Goal: Task Accomplishment & Management: Use online tool/utility

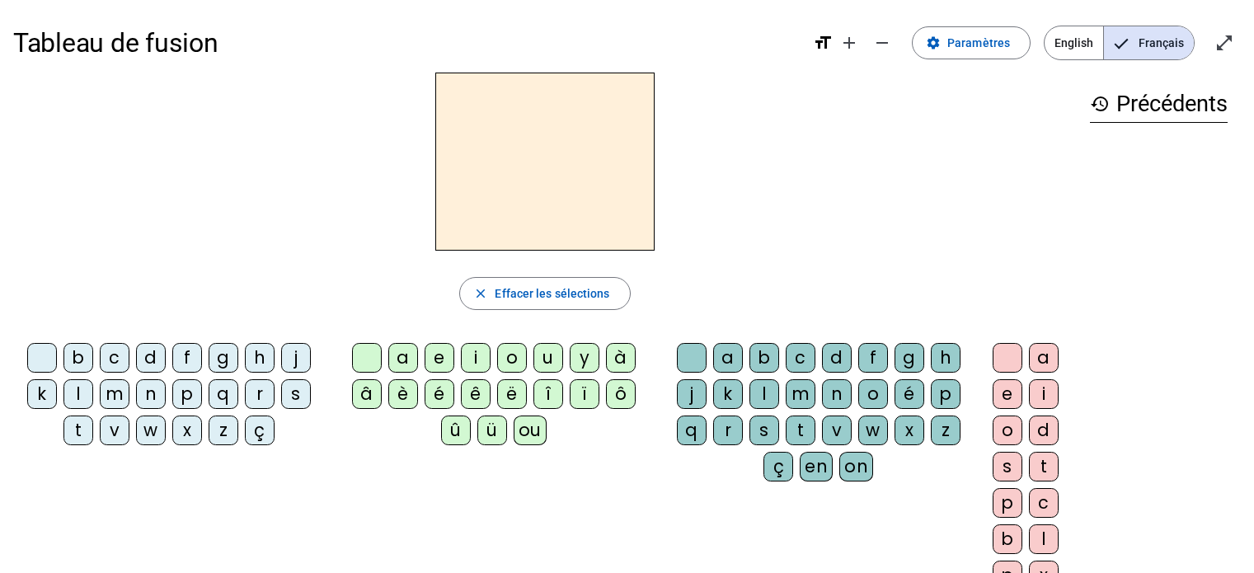
scroll to position [16, 0]
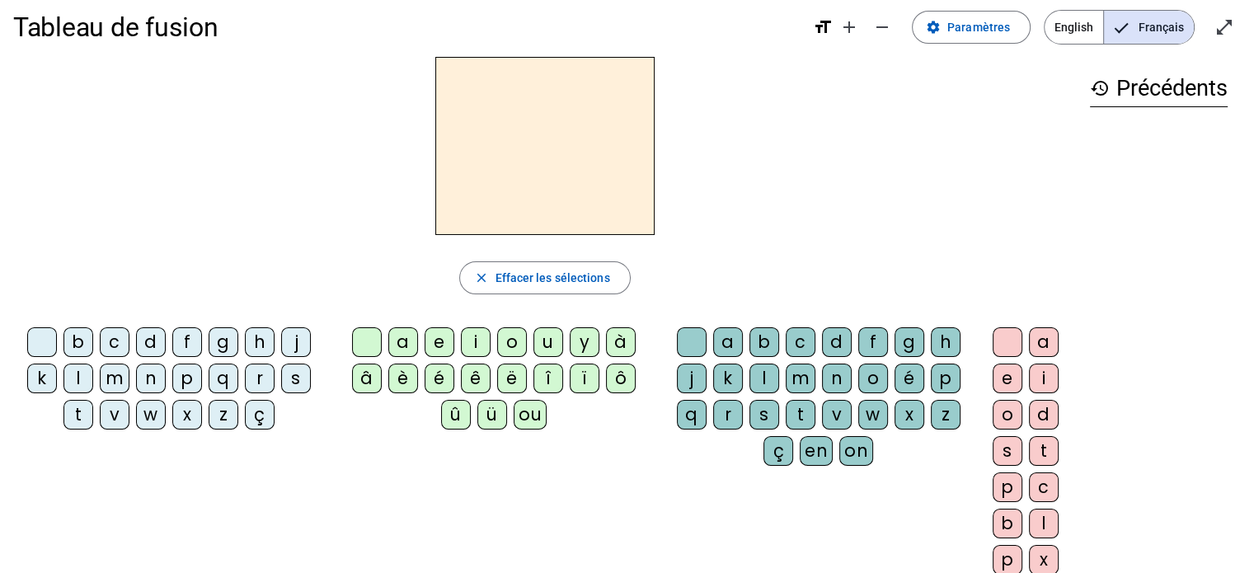
click at [187, 379] on div "p" at bounding box center [187, 379] width 30 height 30
click at [933, 35] on span at bounding box center [971, 27] width 117 height 40
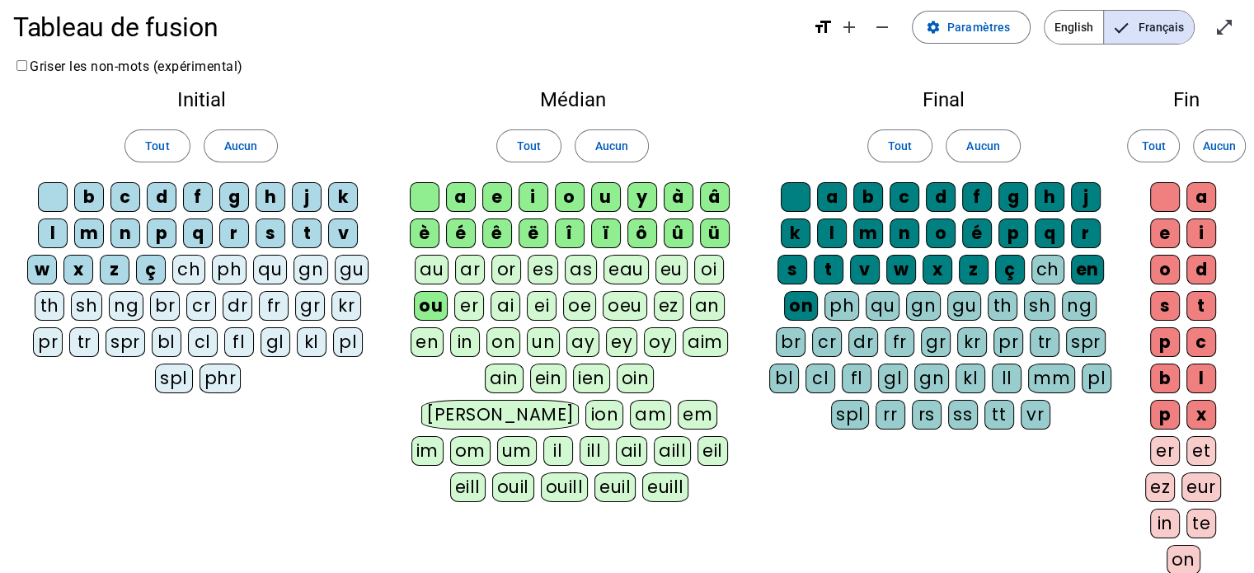
click at [628, 280] on div "eau" at bounding box center [626, 270] width 45 height 30
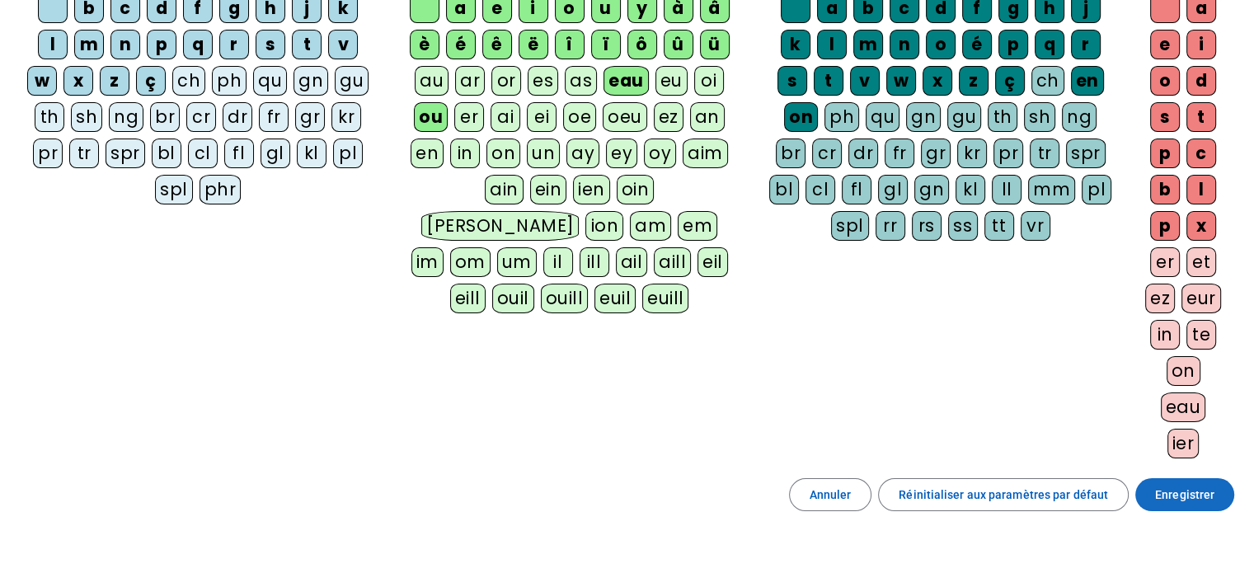
click at [1191, 492] on span "Enregistrer" at bounding box center [1184, 495] width 59 height 20
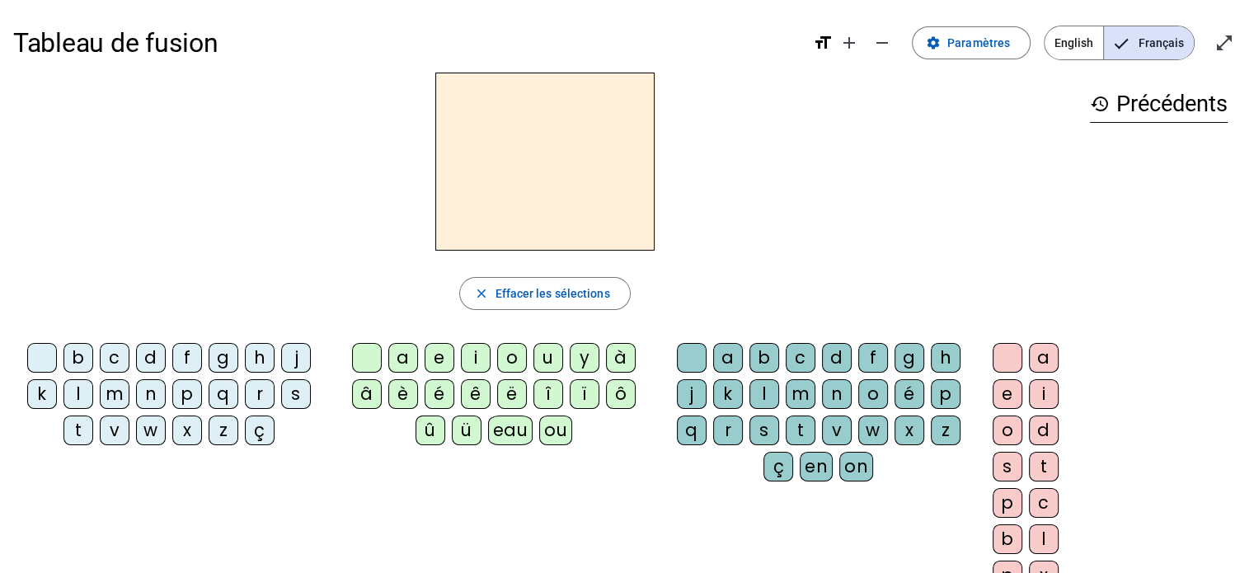
click at [183, 399] on div "p" at bounding box center [187, 394] width 30 height 30
click at [505, 437] on div "eau" at bounding box center [510, 431] width 45 height 30
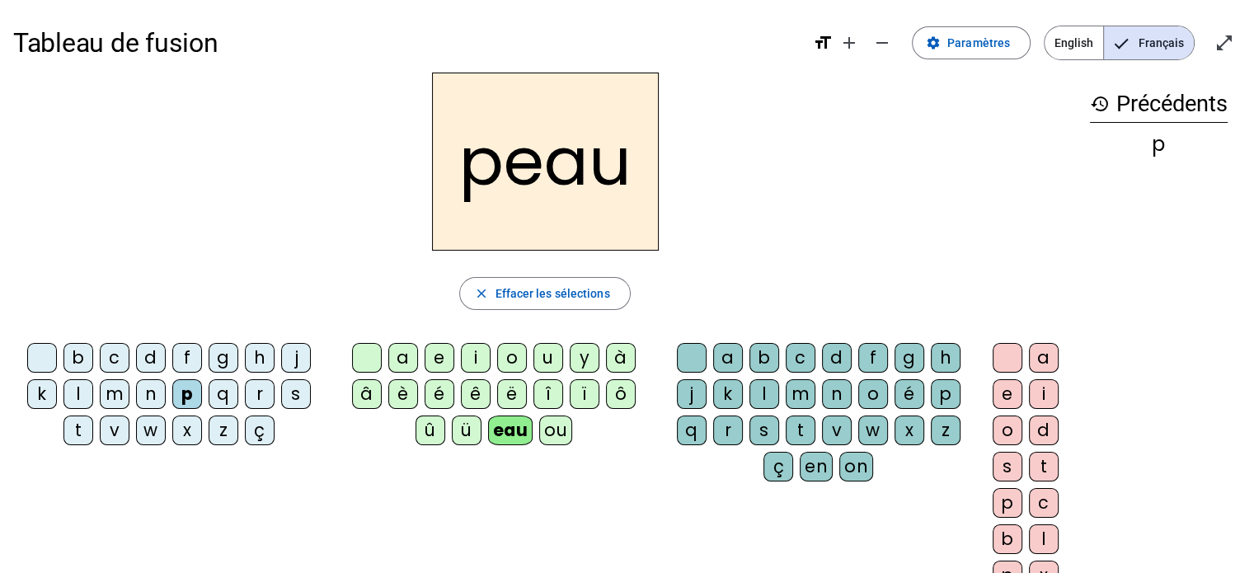
click at [73, 365] on div "b" at bounding box center [78, 358] width 30 height 30
click at [295, 402] on div "s" at bounding box center [296, 394] width 30 height 30
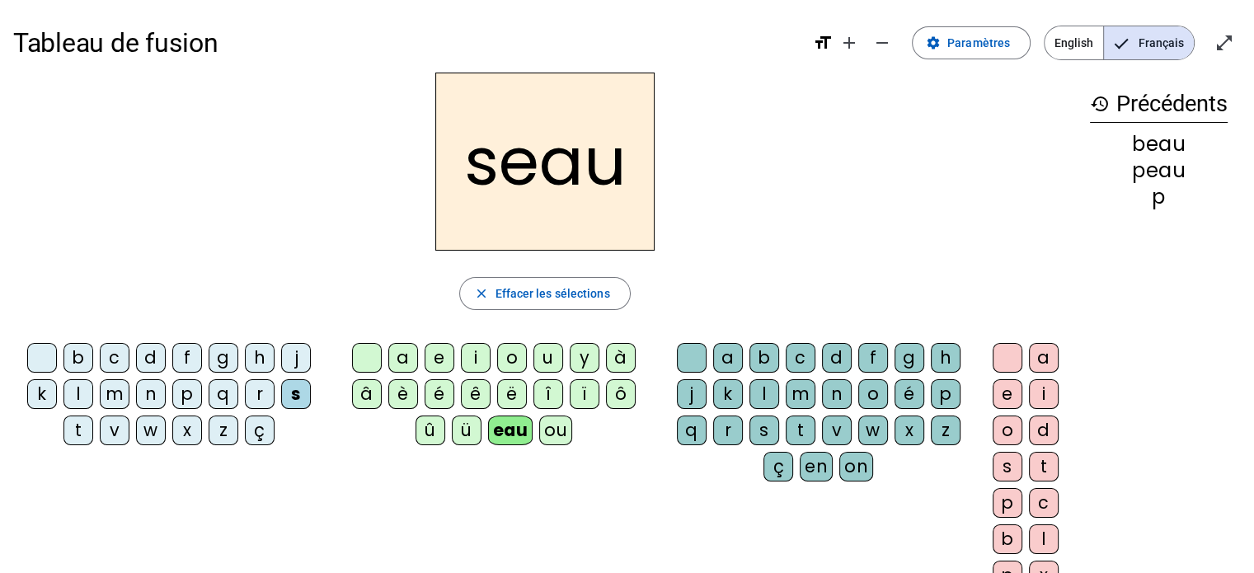
click at [111, 432] on div "v" at bounding box center [115, 431] width 30 height 30
click at [110, 437] on div "v" at bounding box center [115, 431] width 30 height 30
click at [480, 171] on h2 "veau" at bounding box center [544, 162] width 219 height 178
click at [119, 438] on div "v" at bounding box center [115, 431] width 30 height 30
click at [116, 431] on div "v" at bounding box center [115, 431] width 30 height 30
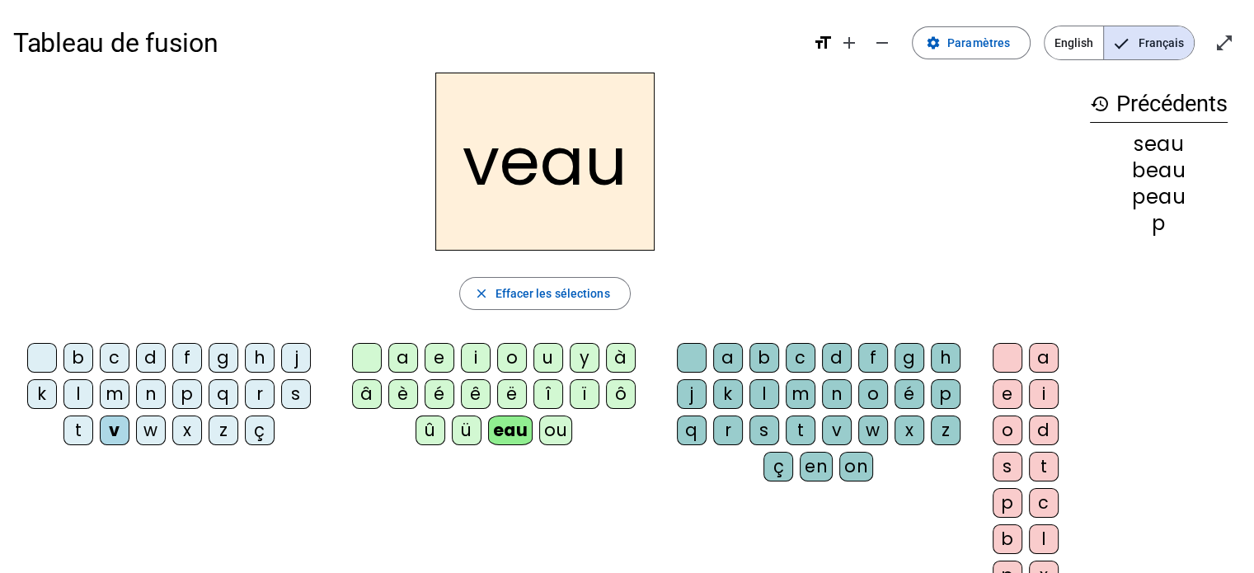
click at [103, 429] on div "v" at bounding box center [115, 431] width 30 height 30
click at [477, 174] on h2 "veau" at bounding box center [544, 162] width 219 height 178
click at [500, 429] on div "eau" at bounding box center [510, 431] width 45 height 30
click at [475, 298] on mat-icon "close" at bounding box center [480, 293] width 15 height 15
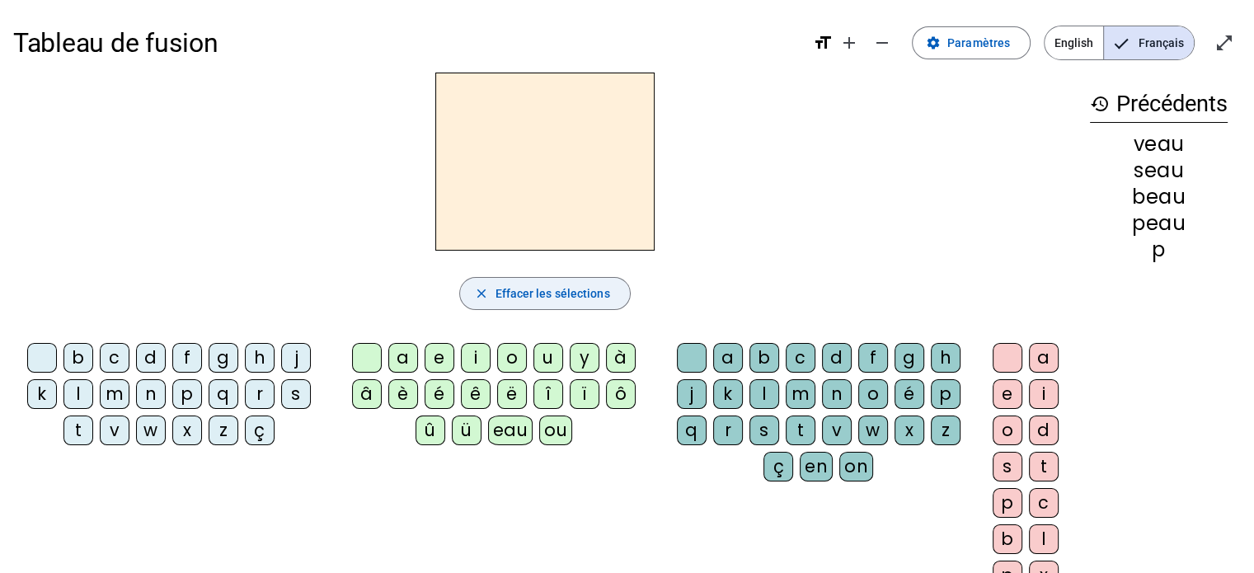
click at [505, 438] on div "eau" at bounding box center [510, 431] width 45 height 30
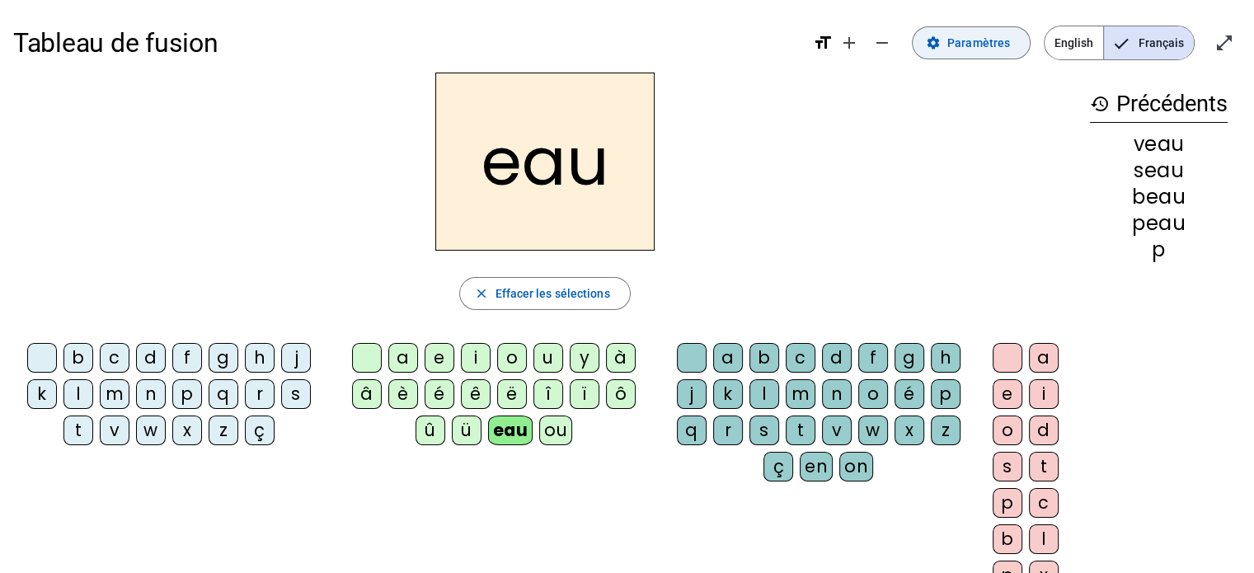
click at [966, 46] on span "Paramètres" at bounding box center [978, 43] width 63 height 20
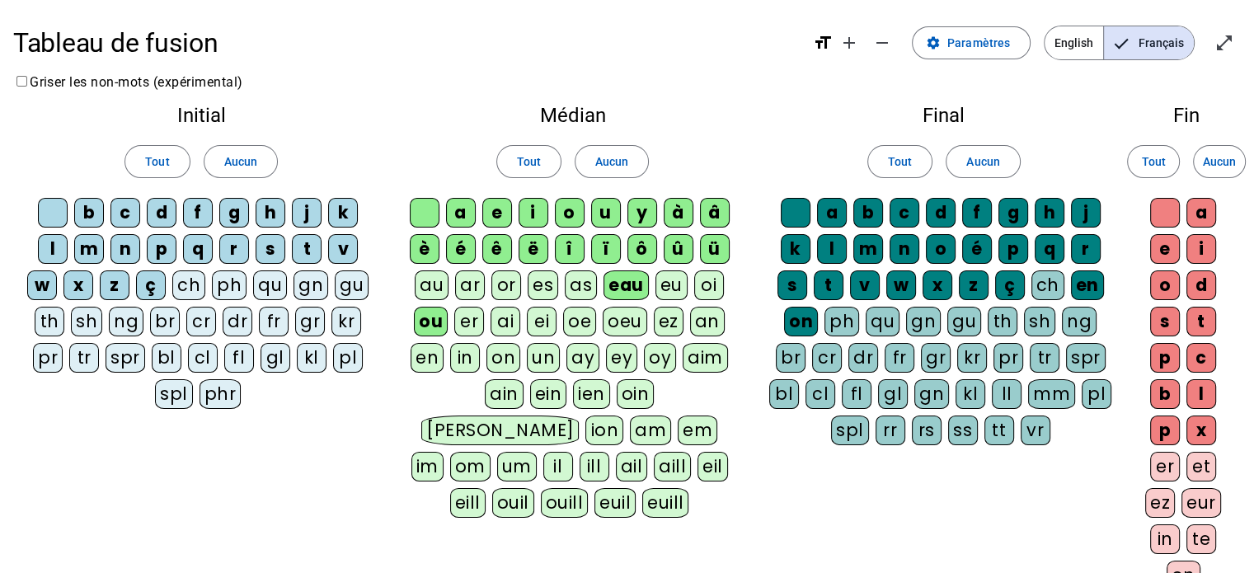
click at [431, 293] on div "au" at bounding box center [432, 285] width 34 height 30
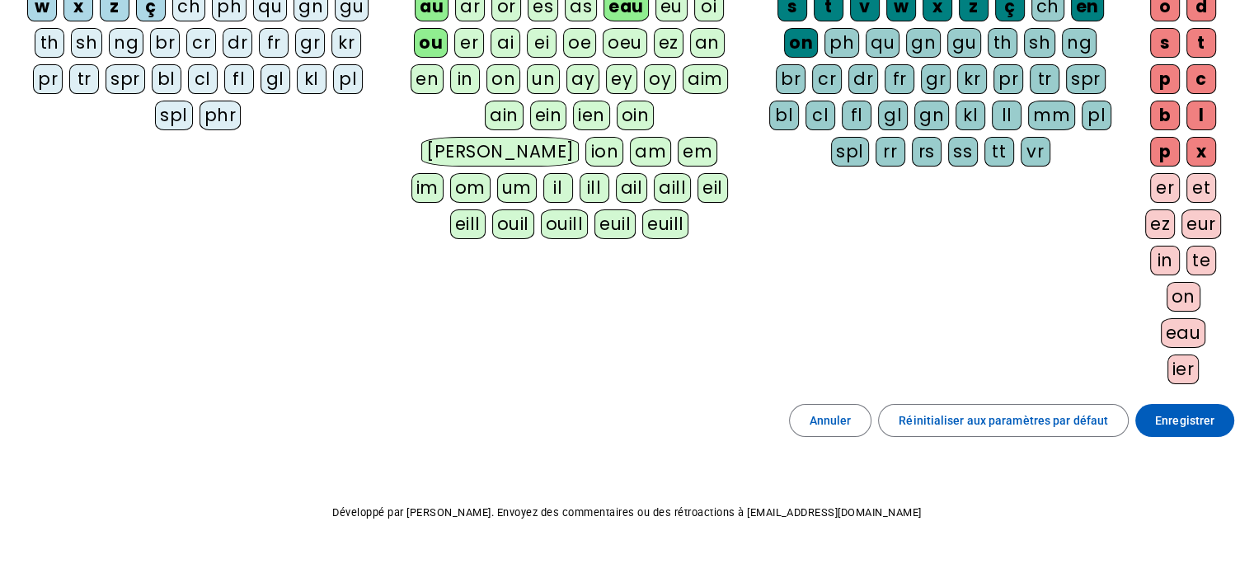
scroll to position [281, 0]
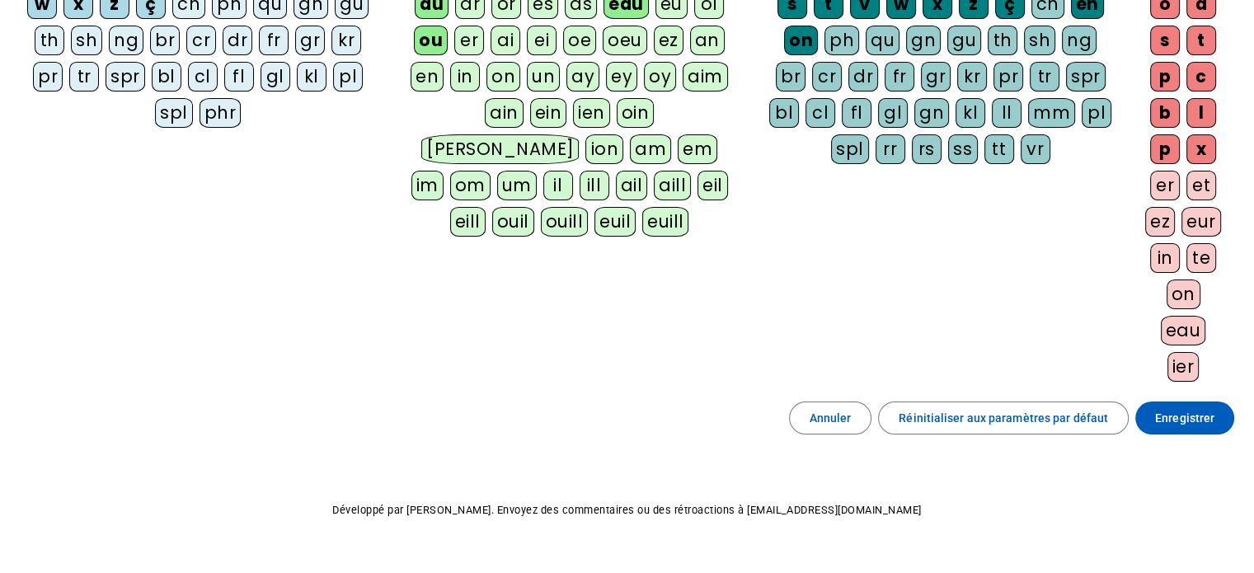
click at [1174, 423] on span at bounding box center [1184, 418] width 99 height 40
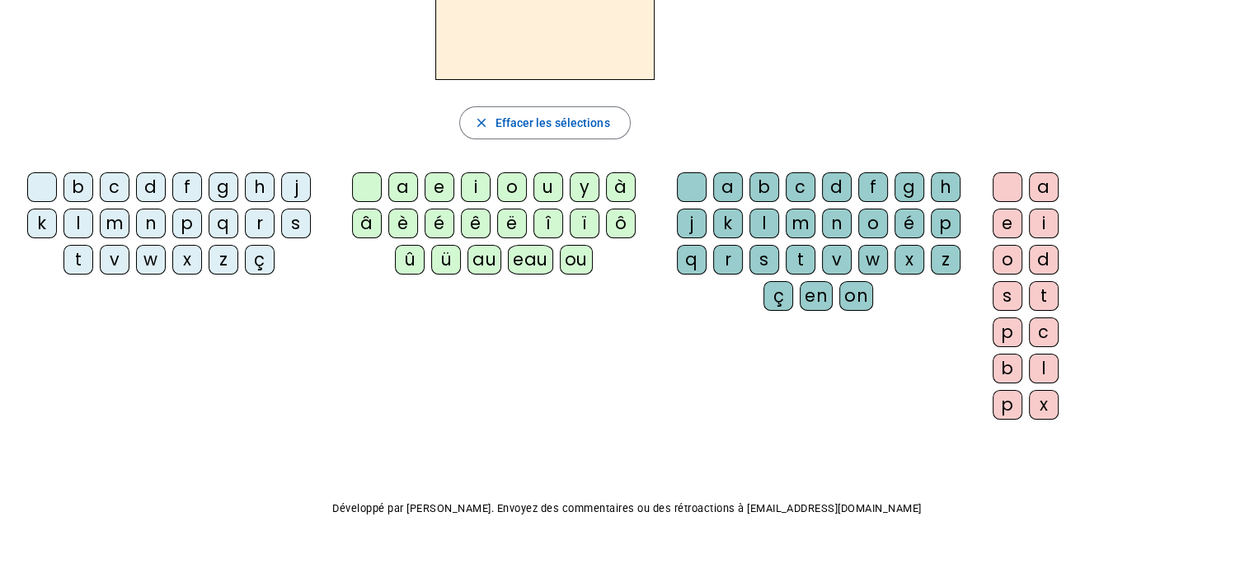
click at [489, 261] on div "au" at bounding box center [485, 260] width 34 height 30
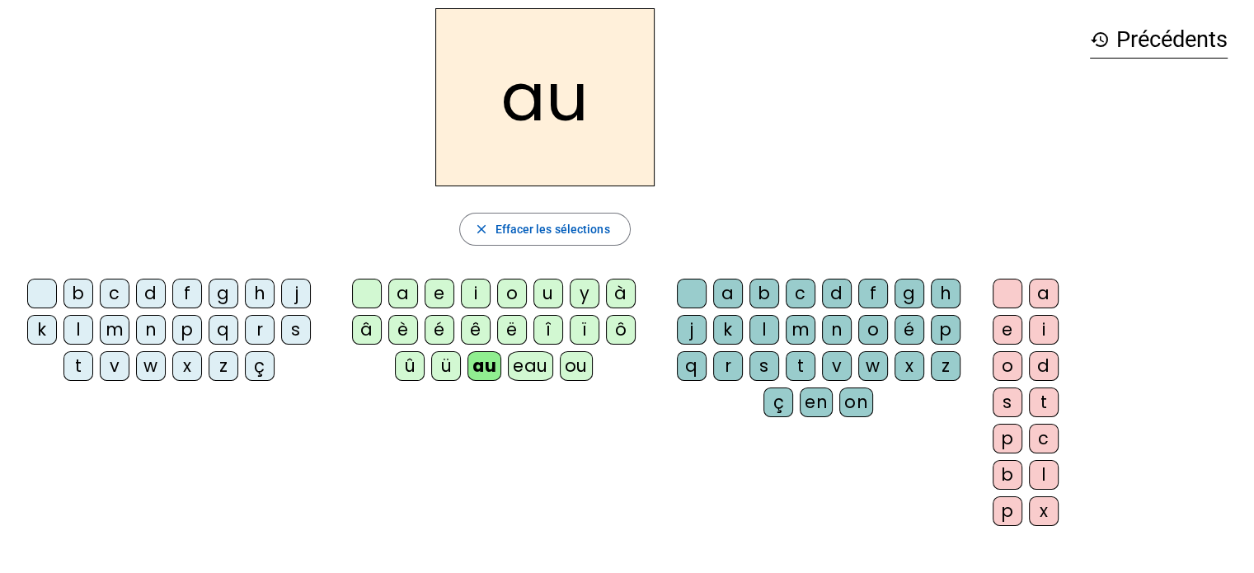
scroll to position [50, 0]
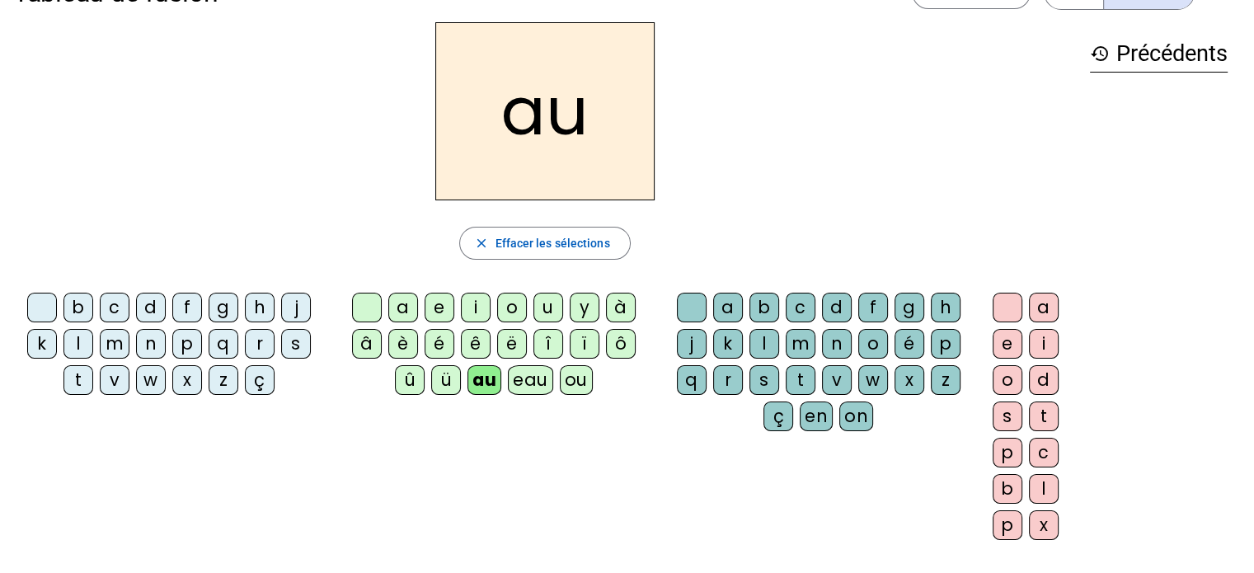
click at [1039, 524] on div "x" at bounding box center [1044, 525] width 30 height 30
click at [78, 386] on div "t" at bounding box center [78, 380] width 30 height 30
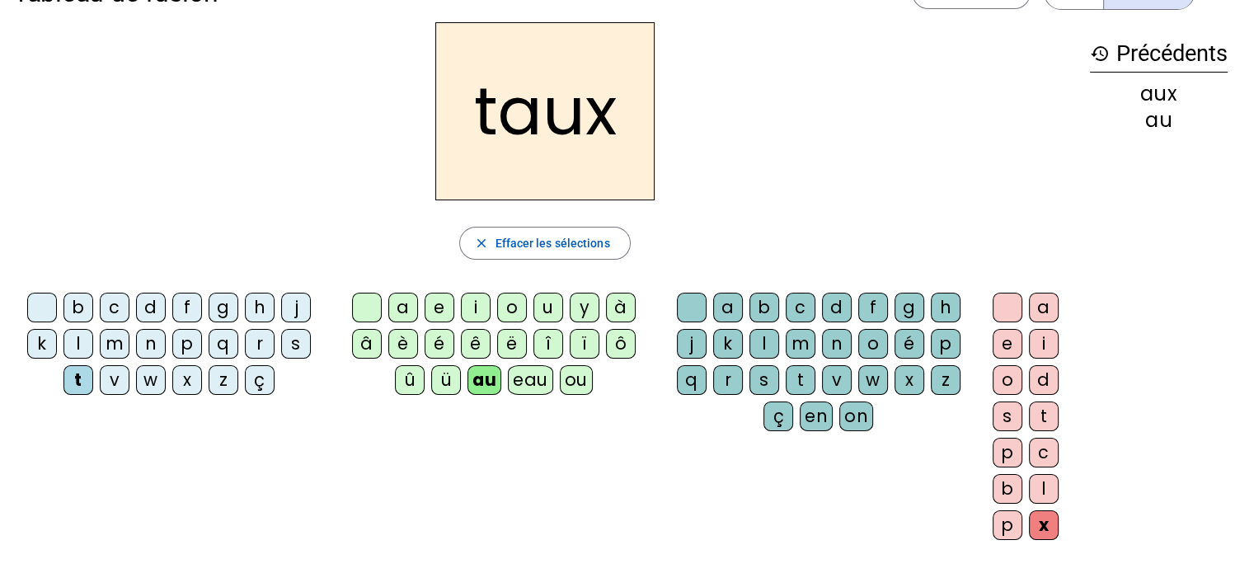
click at [112, 353] on div "m" at bounding box center [115, 344] width 30 height 30
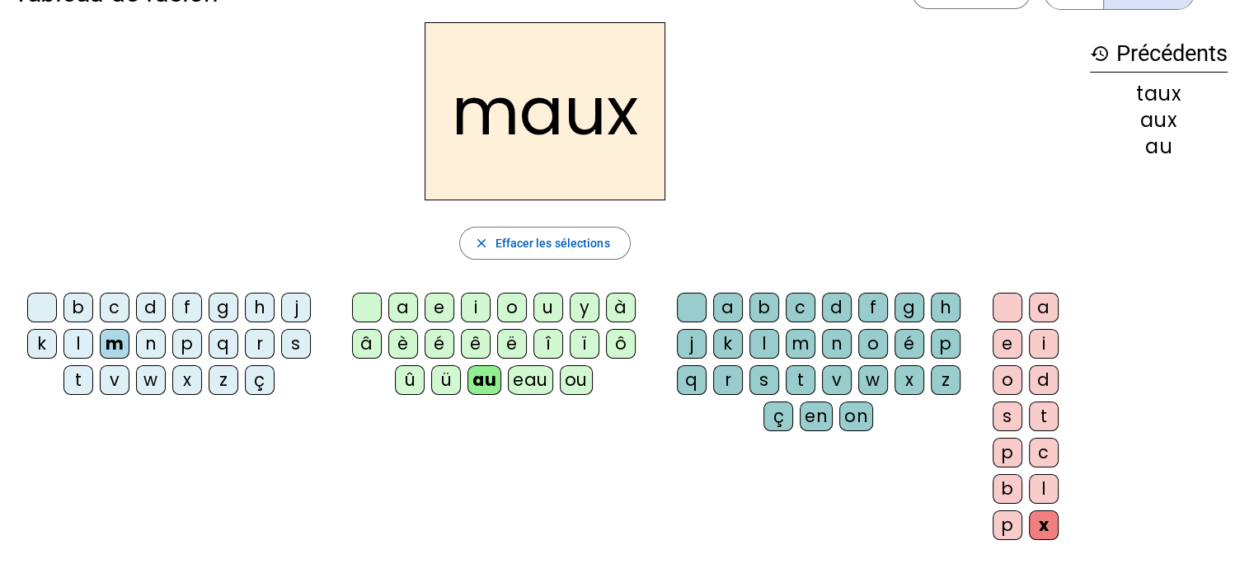
click at [806, 378] on div "t" at bounding box center [801, 380] width 30 height 30
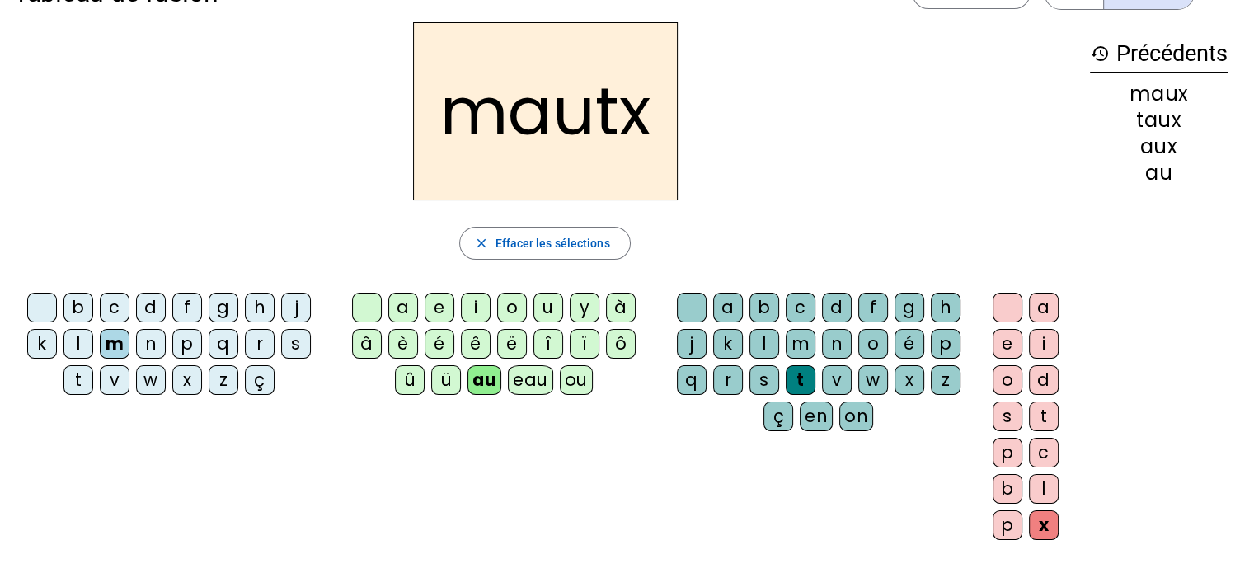
click at [1046, 519] on div "x" at bounding box center [1044, 525] width 30 height 30
click at [501, 242] on span "Effacer les sélections" at bounding box center [552, 243] width 115 height 20
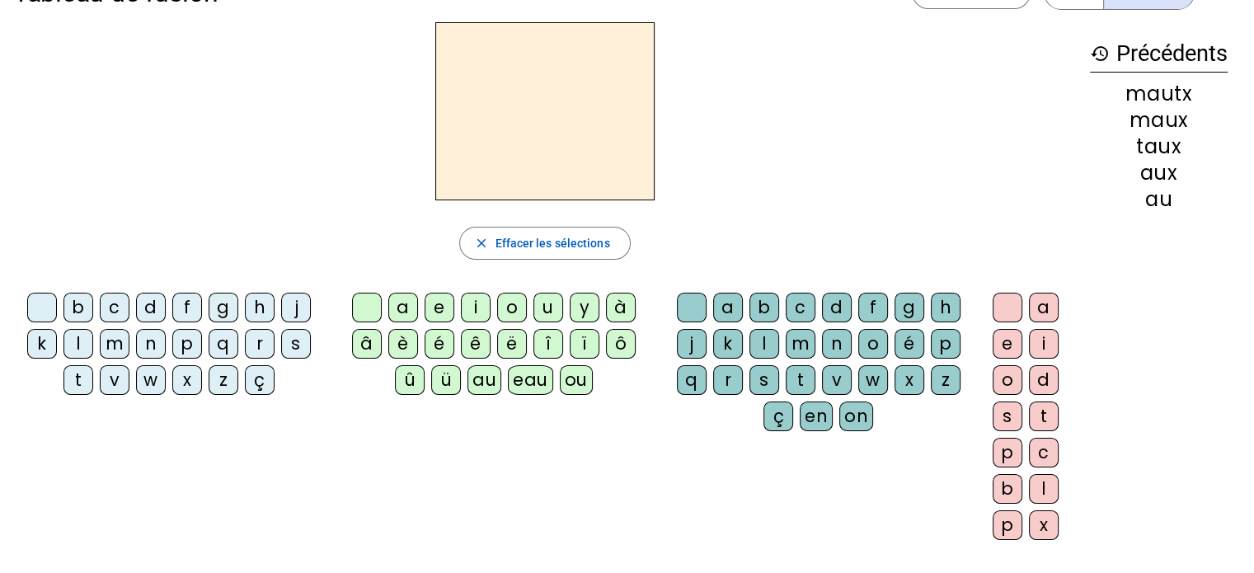
click at [481, 381] on div "au" at bounding box center [485, 380] width 34 height 30
click at [904, 378] on div "x" at bounding box center [910, 380] width 30 height 30
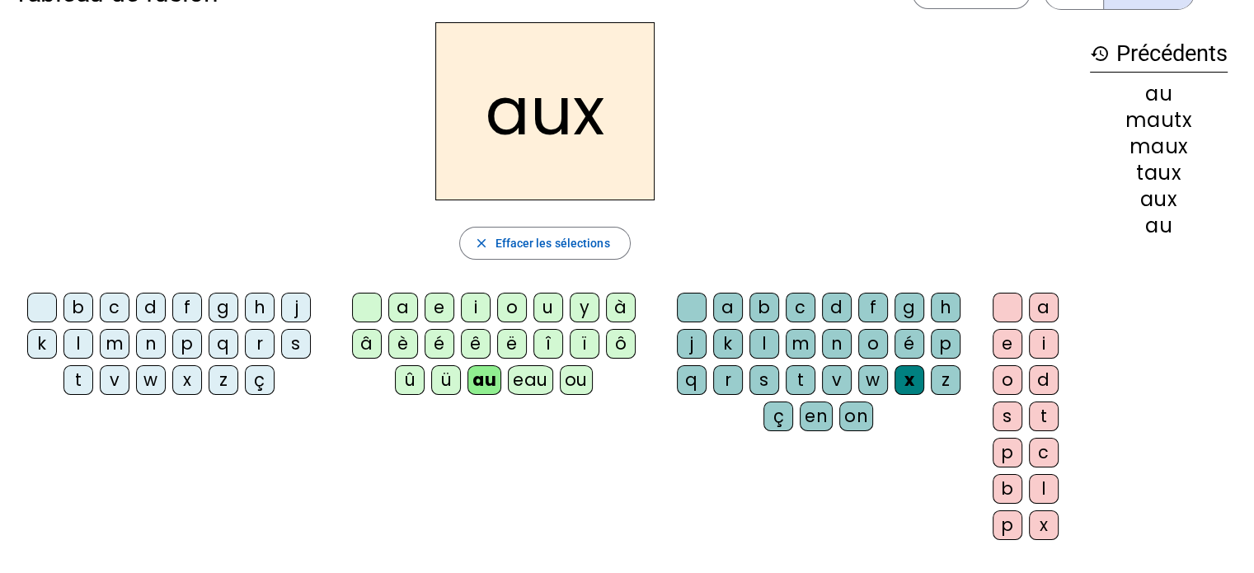
click at [80, 375] on div "t" at bounding box center [78, 380] width 30 height 30
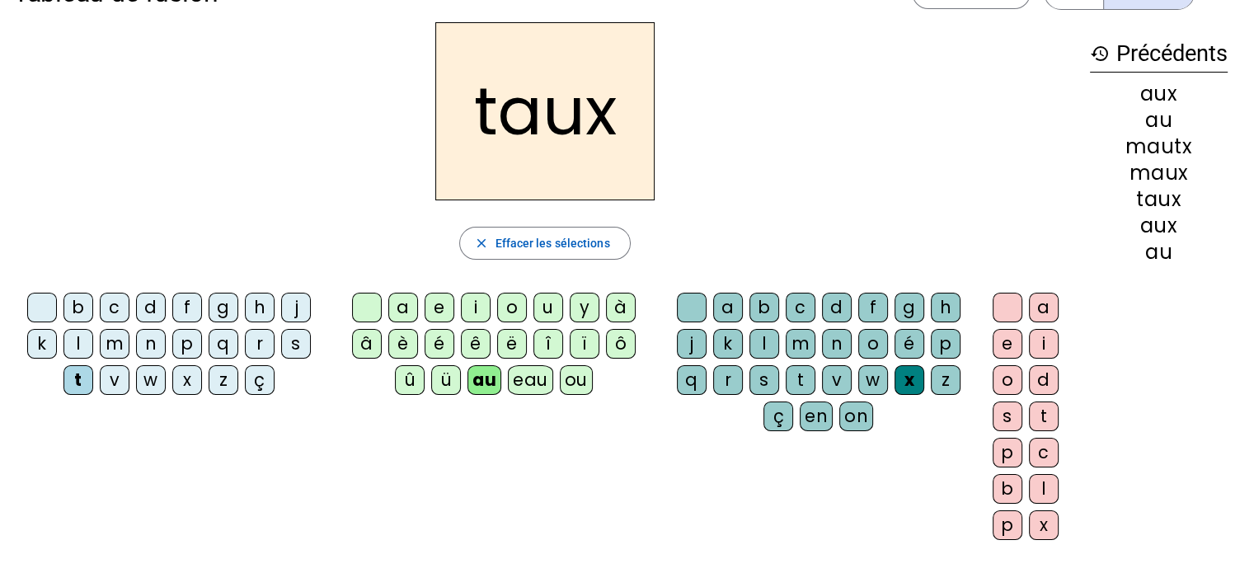
click at [119, 346] on div "m" at bounding box center [115, 344] width 30 height 30
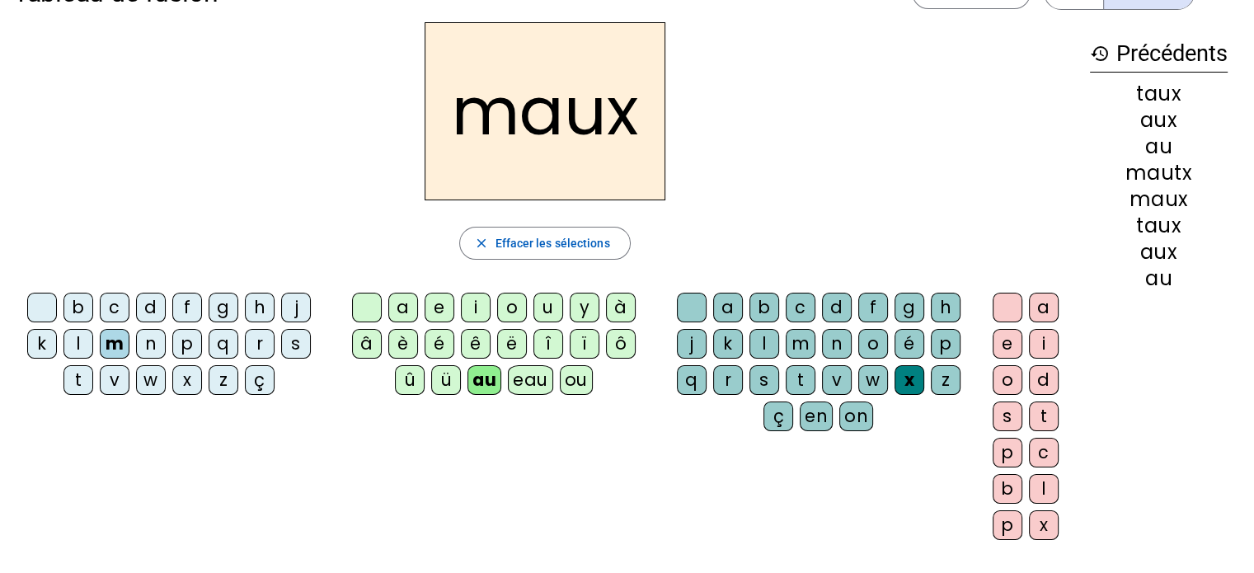
click at [186, 307] on div "f" at bounding box center [187, 308] width 30 height 30
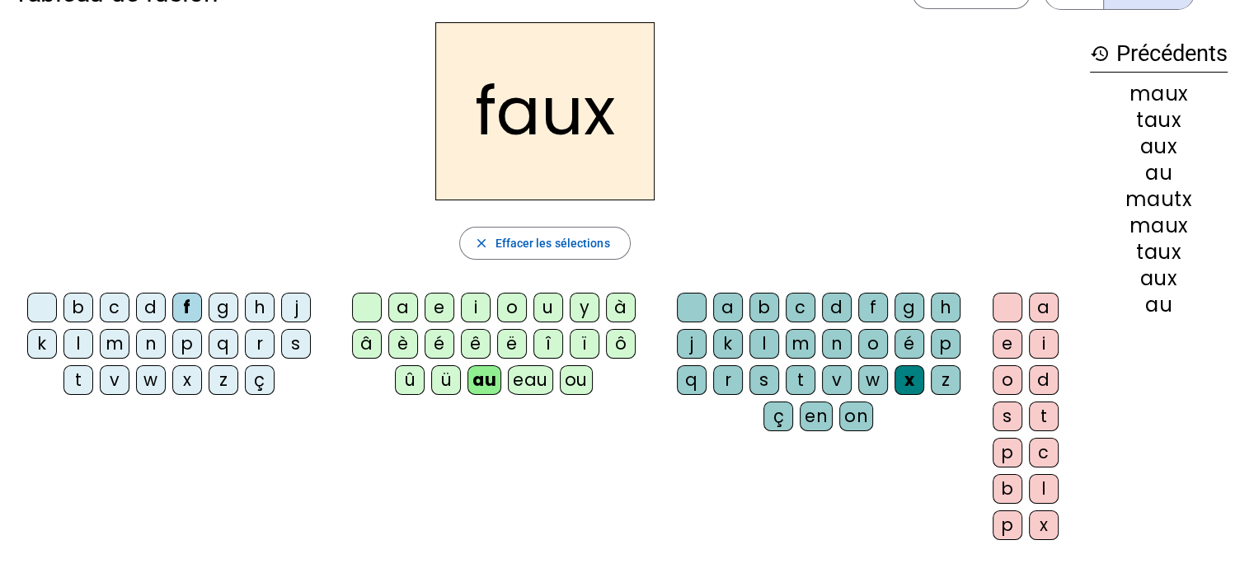
click at [800, 374] on div "t" at bounding box center [801, 380] width 30 height 30
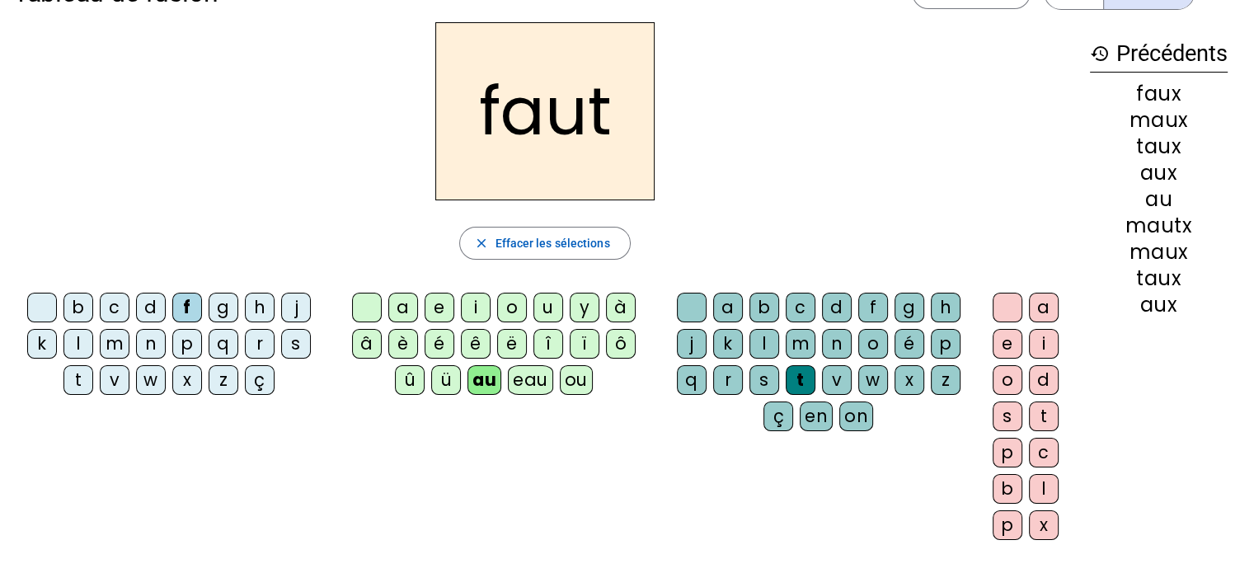
click at [256, 309] on div "h" at bounding box center [260, 308] width 30 height 30
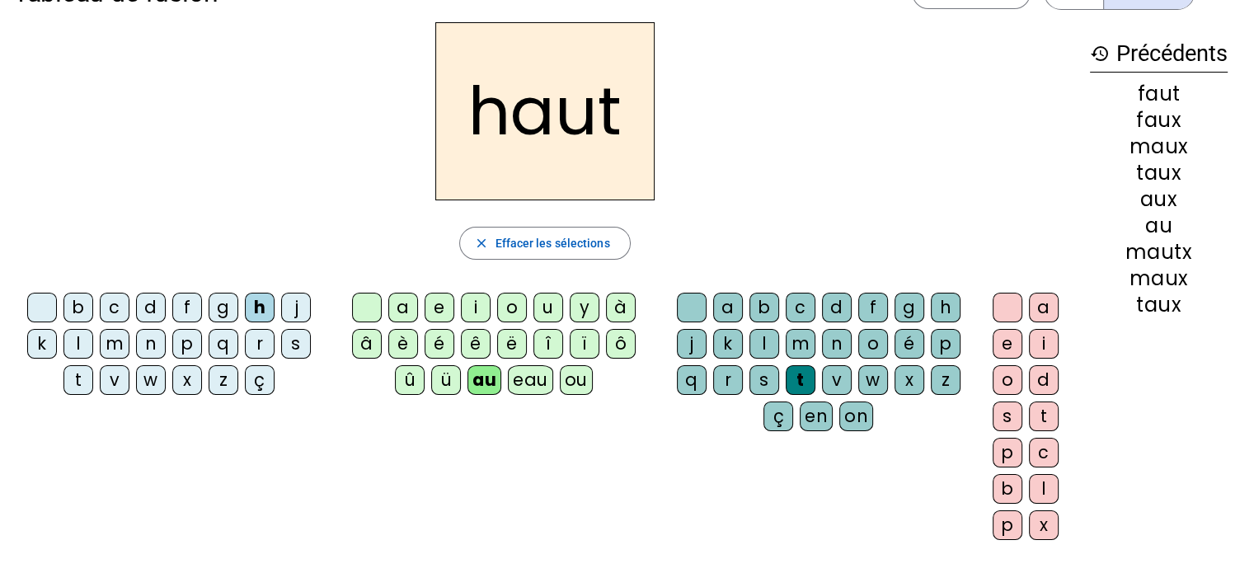
click at [117, 388] on div "v" at bounding box center [115, 380] width 30 height 30
